Goal: Navigation & Orientation: Find specific page/section

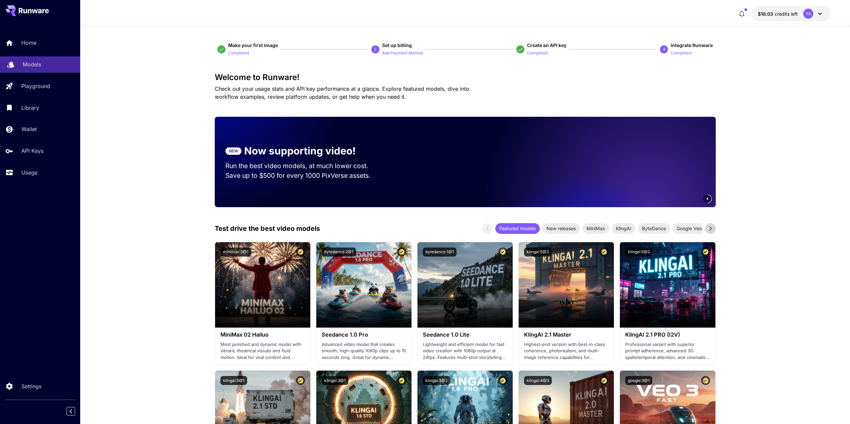
click at [40, 68] on p "Models" at bounding box center [32, 64] width 18 height 8
